Goal: Transaction & Acquisition: Purchase product/service

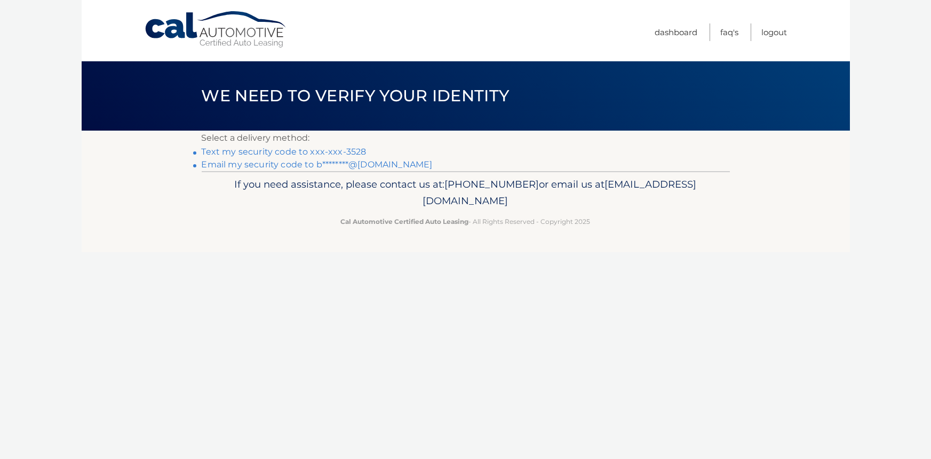
click at [224, 149] on link "Text my security code to xxx-xxx-3528" at bounding box center [284, 152] width 165 height 10
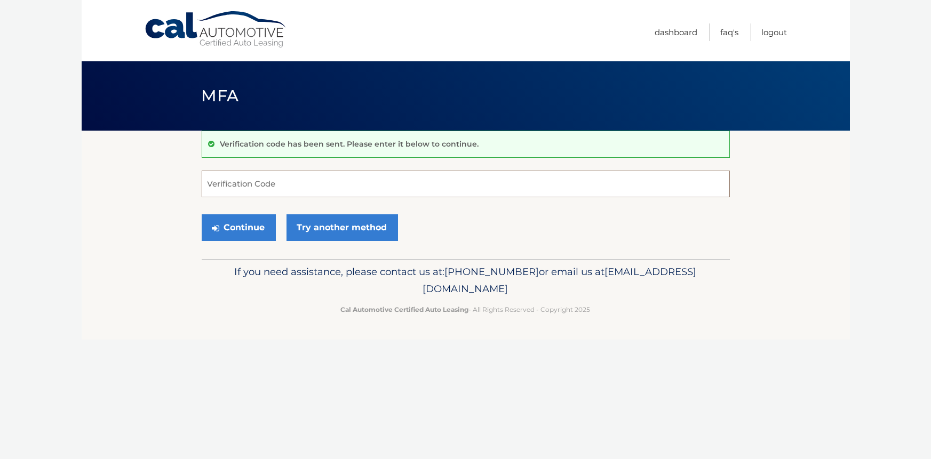
click at [231, 173] on input "Verification Code" at bounding box center [466, 184] width 528 height 27
type input "485392"
click at [202, 215] on button "Continue" at bounding box center [239, 228] width 74 height 27
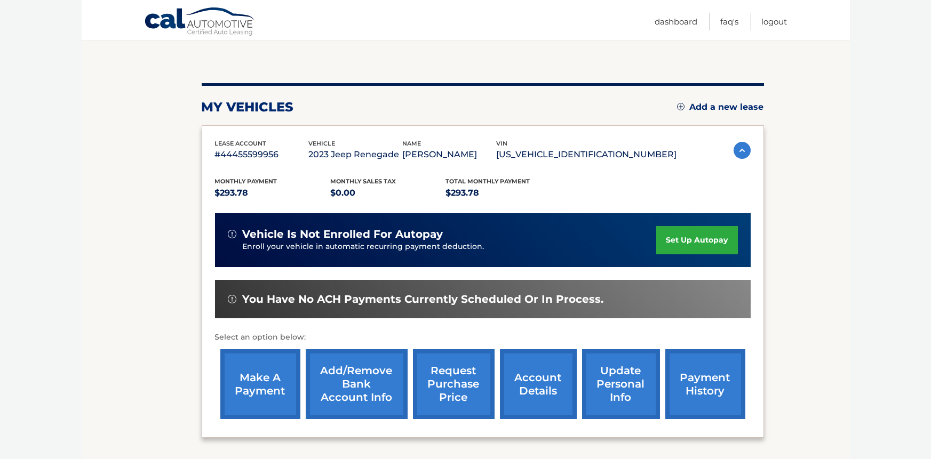
scroll to position [166, 0]
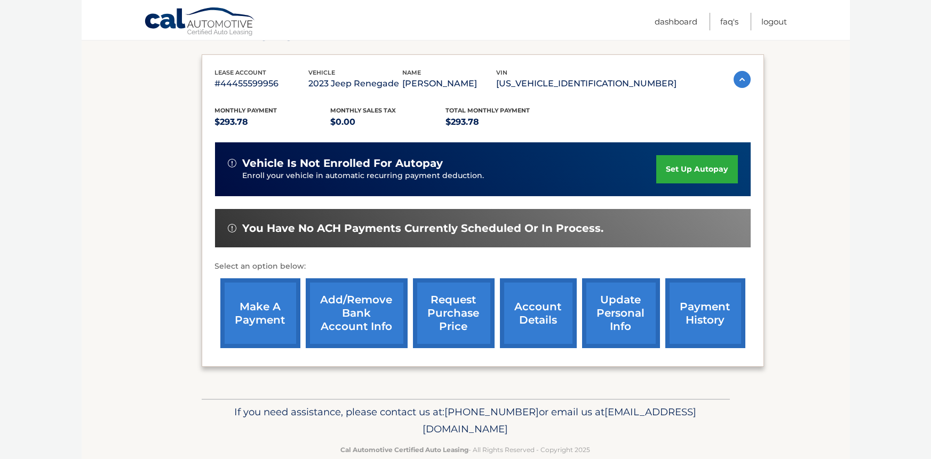
click at [253, 321] on link "make a payment" at bounding box center [260, 314] width 80 height 70
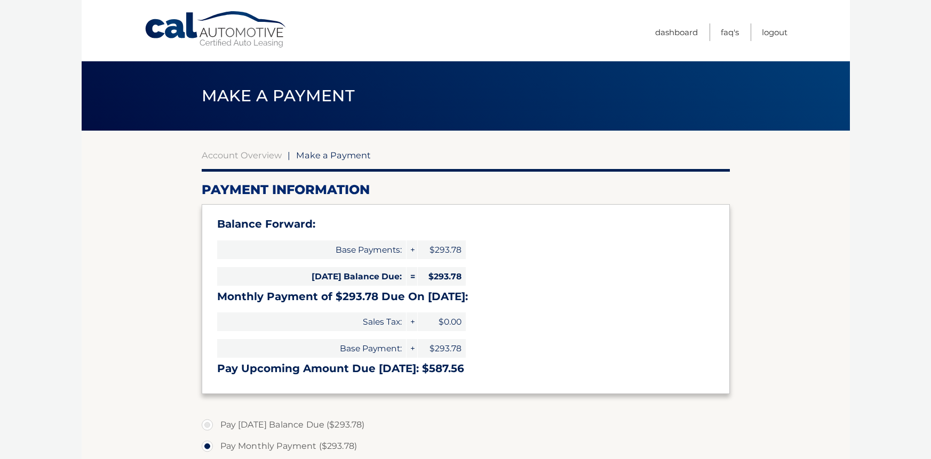
select select "M2YzZTBhNWMtMjBhZC00NzRhLTgyNmItNzRlMGFlOTY3YzQx"
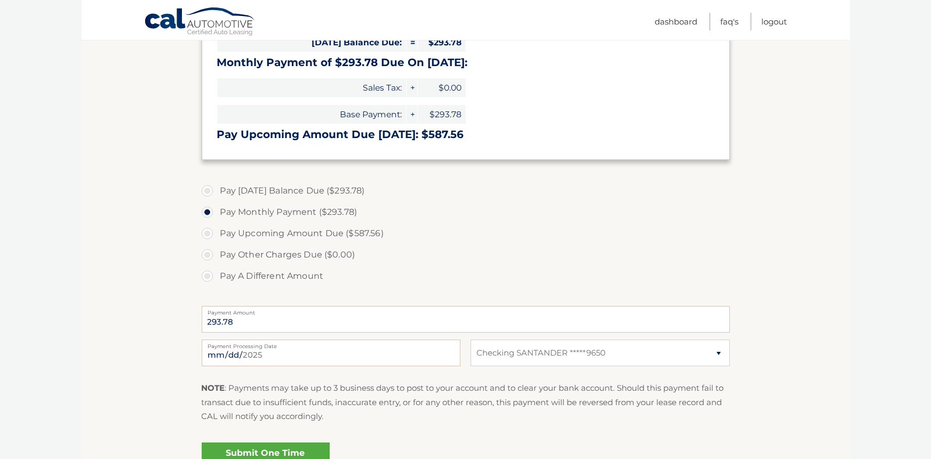
scroll to position [248, 0]
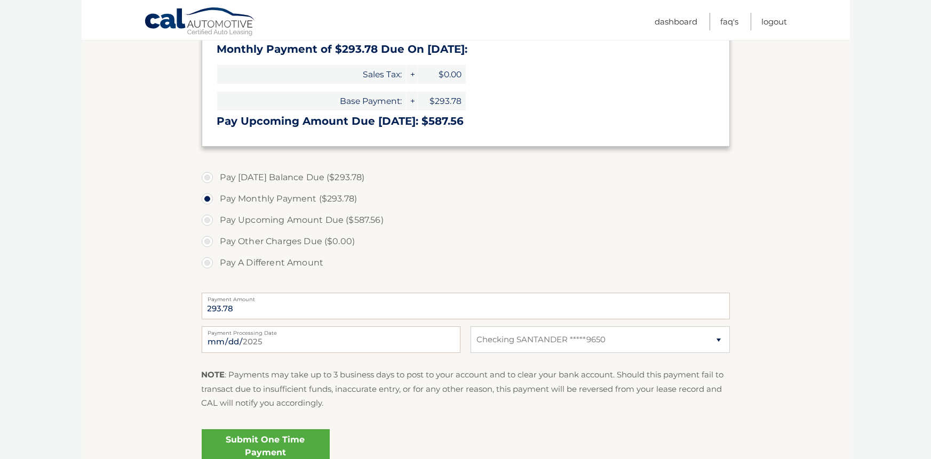
click at [268, 435] on link "Submit One Time Payment" at bounding box center [266, 447] width 128 height 34
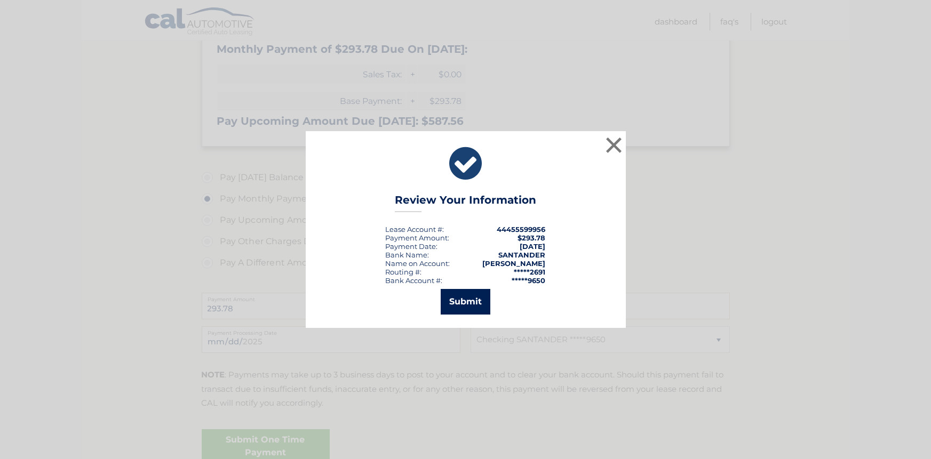
click at [457, 296] on button "Submit" at bounding box center [466, 302] width 50 height 26
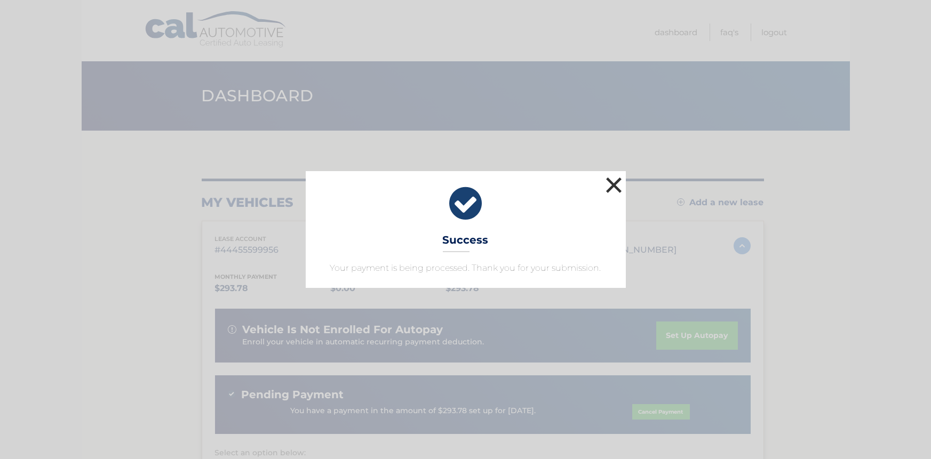
click at [614, 178] on button "×" at bounding box center [613, 184] width 21 height 21
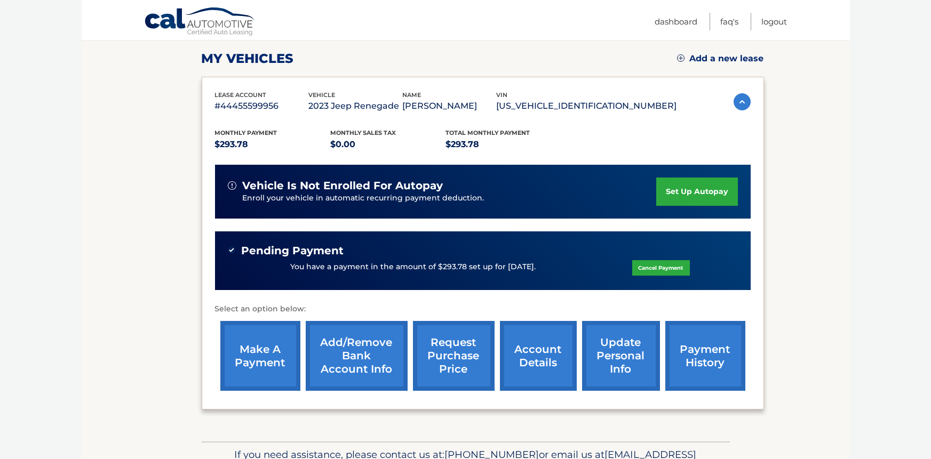
scroll to position [159, 0]
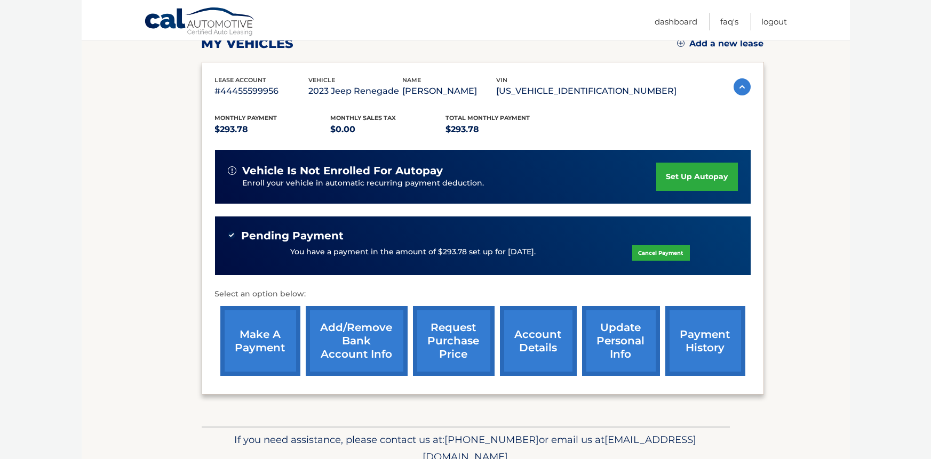
click at [709, 319] on link "payment history" at bounding box center [705, 341] width 80 height 70
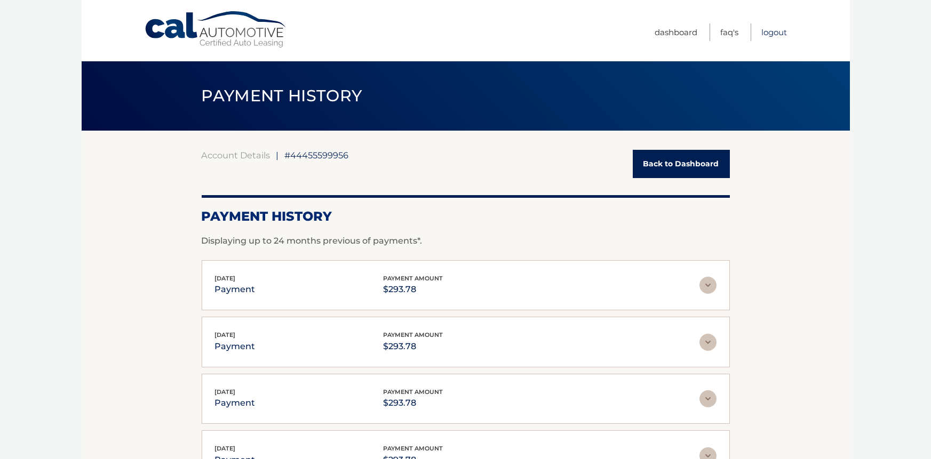
click at [787, 31] on link "Logout" at bounding box center [775, 32] width 26 height 18
